Goal: Information Seeking & Learning: Understand process/instructions

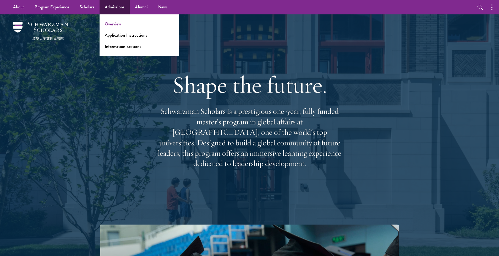
click at [117, 25] on link "Overview" at bounding box center [113, 24] width 16 height 6
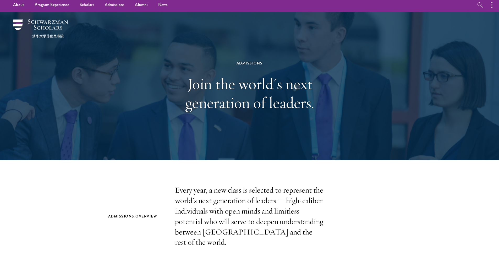
scroll to position [3, 0]
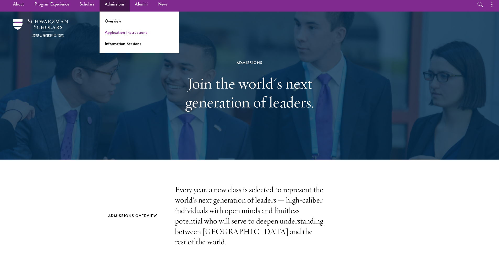
click at [125, 34] on link "Application Instructions" at bounding box center [126, 32] width 42 height 6
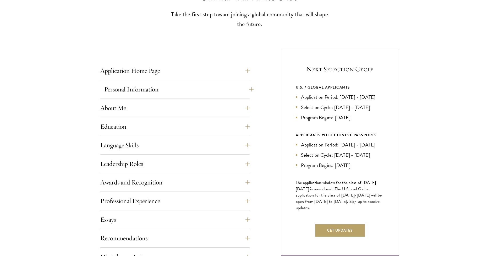
scroll to position [163, 0]
click at [251, 67] on button "Application Home Page" at bounding box center [178, 70] width 149 height 13
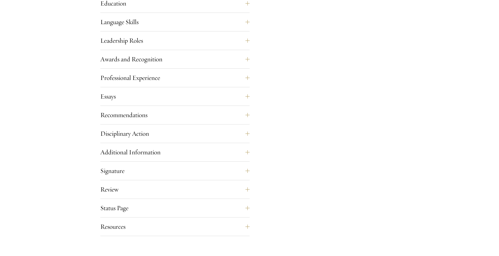
scroll to position [525, 0]
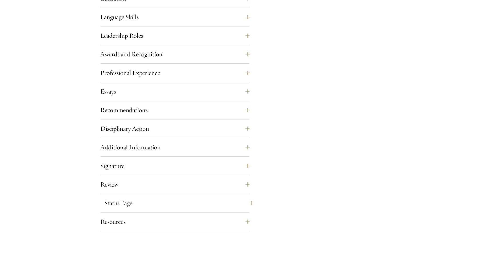
click at [245, 203] on button "Status Page" at bounding box center [178, 203] width 149 height 13
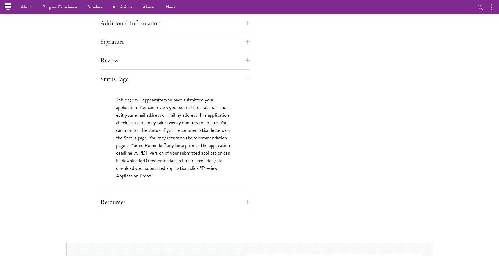
scroll to position [414, 0]
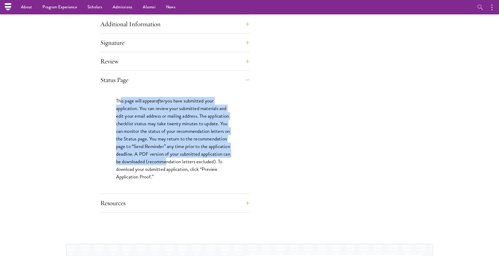
drag, startPoint x: 120, startPoint y: 99, endPoint x: 163, endPoint y: 166, distance: 79.2
click at [163, 166] on p "This page will appear after you have submitted your application. You can review…" at bounding box center [175, 139] width 118 height 84
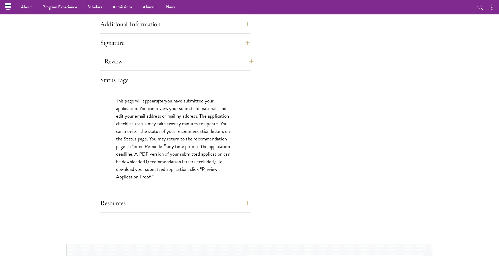
click at [242, 62] on button "Review" at bounding box center [178, 61] width 149 height 13
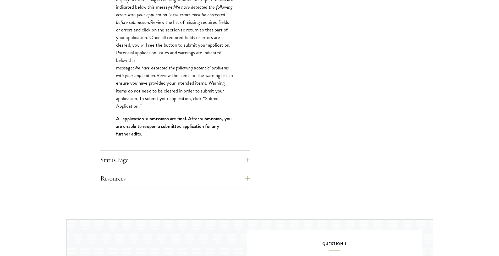
scroll to position [505, 0]
click at [248, 174] on button "Resources" at bounding box center [178, 178] width 149 height 13
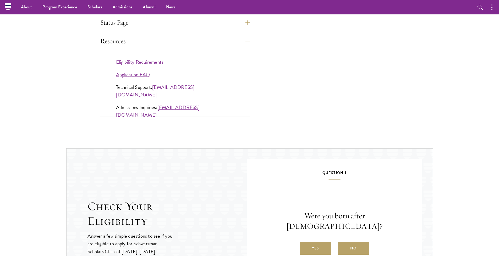
scroll to position [407, 0]
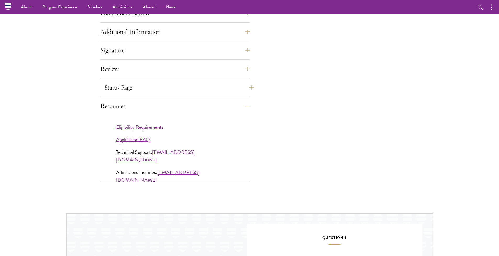
click at [245, 84] on button "Status Page" at bounding box center [178, 87] width 149 height 13
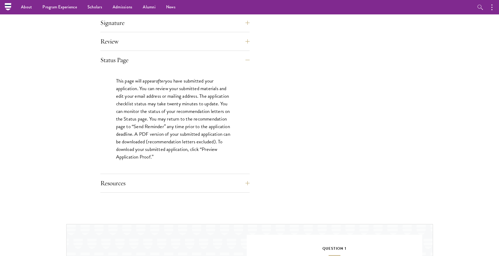
scroll to position [421, 0]
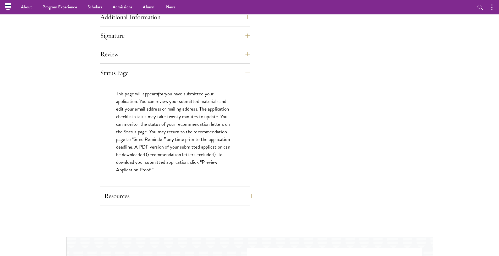
click at [248, 193] on button "Resources" at bounding box center [178, 196] width 149 height 13
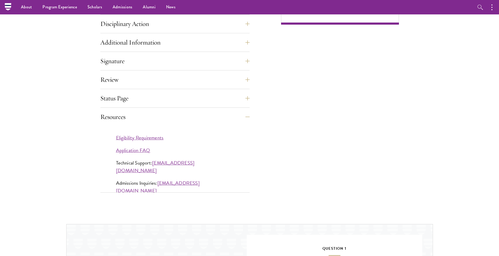
scroll to position [354, 0]
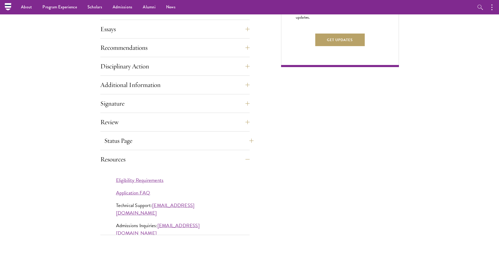
click at [242, 142] on button "Status Page" at bounding box center [178, 140] width 149 height 13
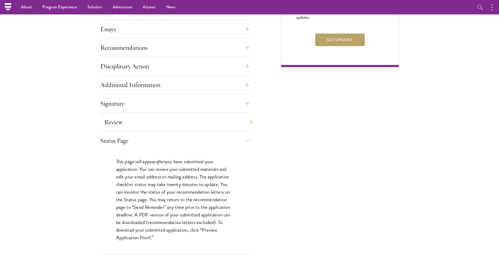
click at [247, 119] on button "Review" at bounding box center [178, 122] width 149 height 13
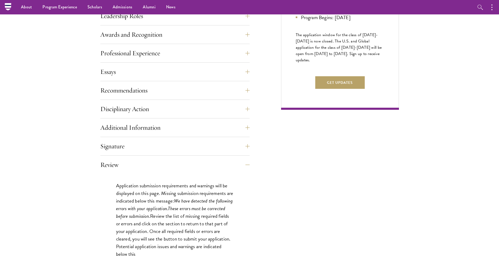
scroll to position [310, 0]
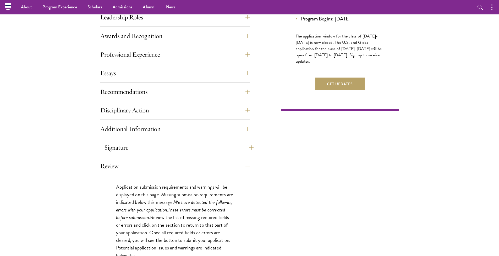
click at [250, 149] on button "Signature" at bounding box center [178, 147] width 149 height 13
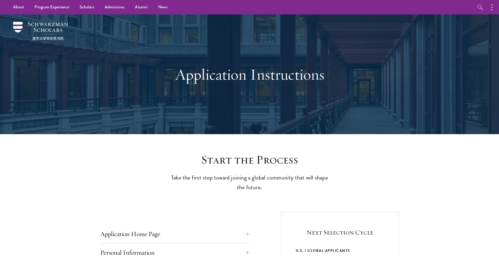
scroll to position [0, 0]
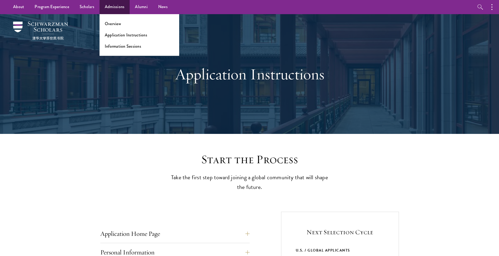
click at [116, 27] on ul "Overview Application Instructions Information Sessions" at bounding box center [140, 35] width 80 height 42
click at [118, 25] on link "Overview" at bounding box center [113, 24] width 16 height 6
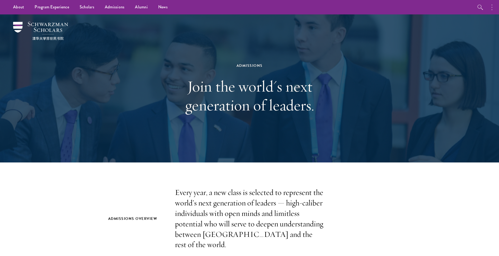
click at [493, 7] on button "button" at bounding box center [493, 7] width 12 height 14
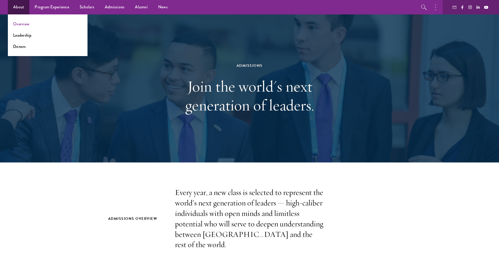
click at [18, 25] on link "Overview" at bounding box center [21, 24] width 16 height 6
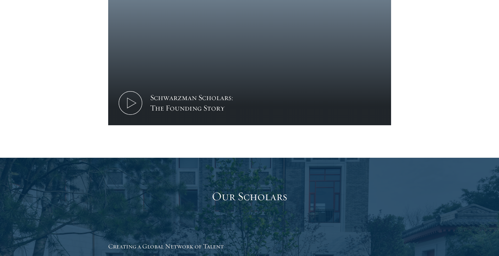
scroll to position [749, 0]
